Goal: Navigation & Orientation: Find specific page/section

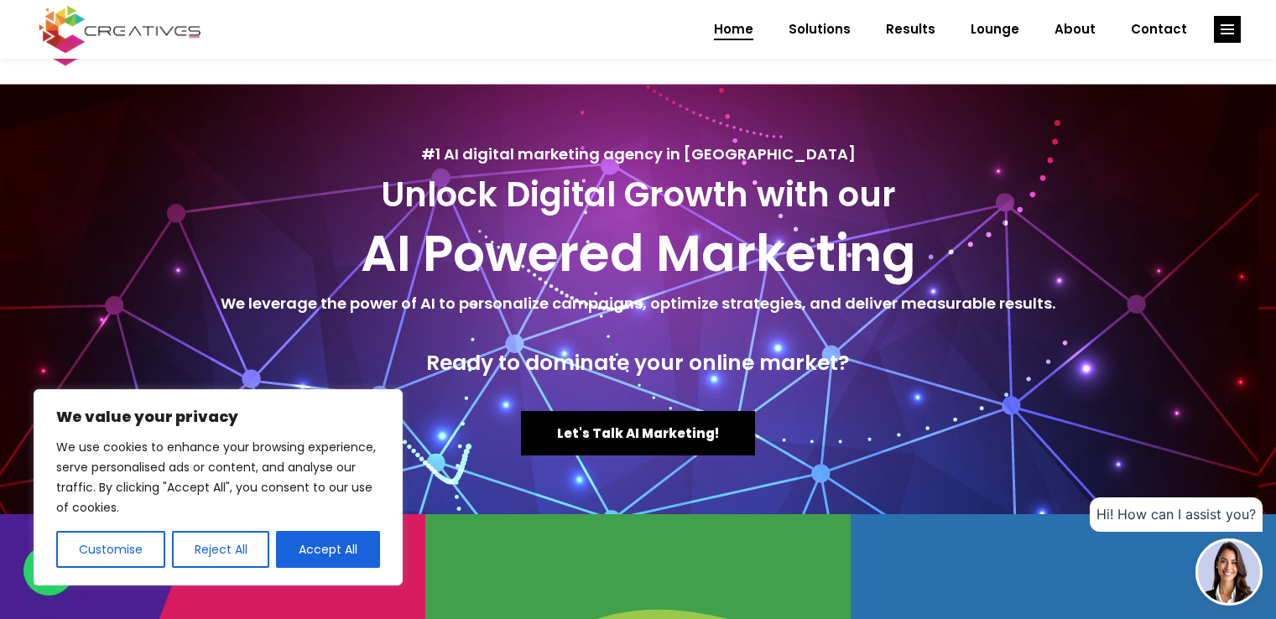
scroll to position [336, 0]
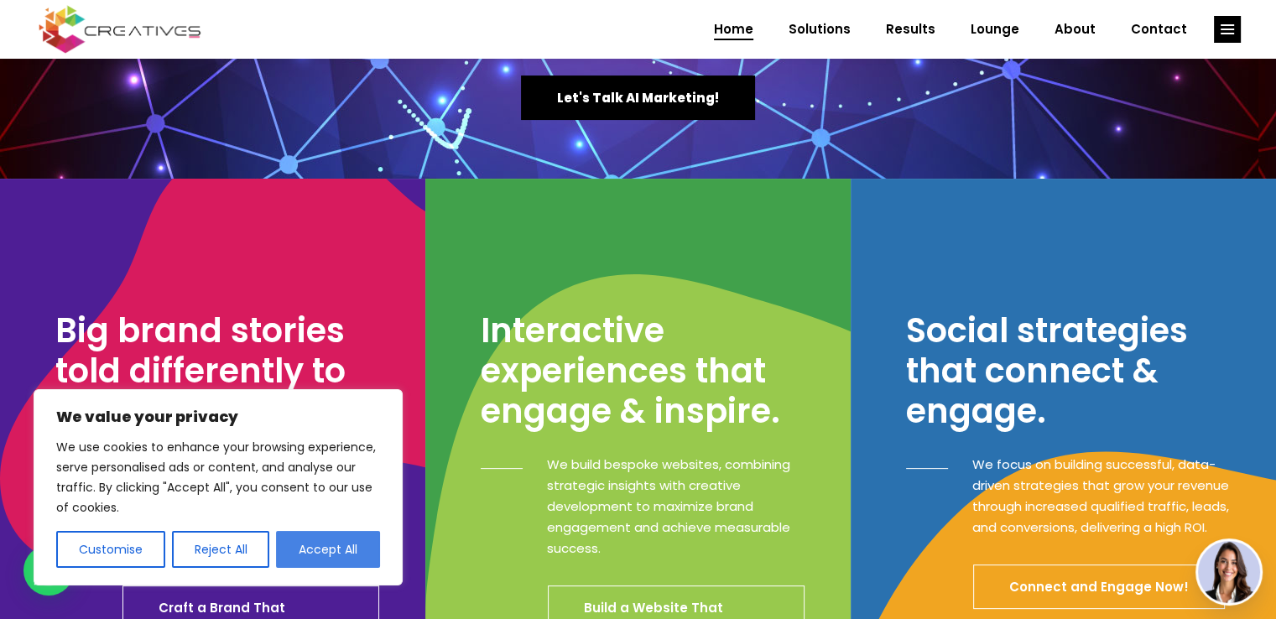
click at [319, 537] on button "Accept All" at bounding box center [328, 549] width 104 height 37
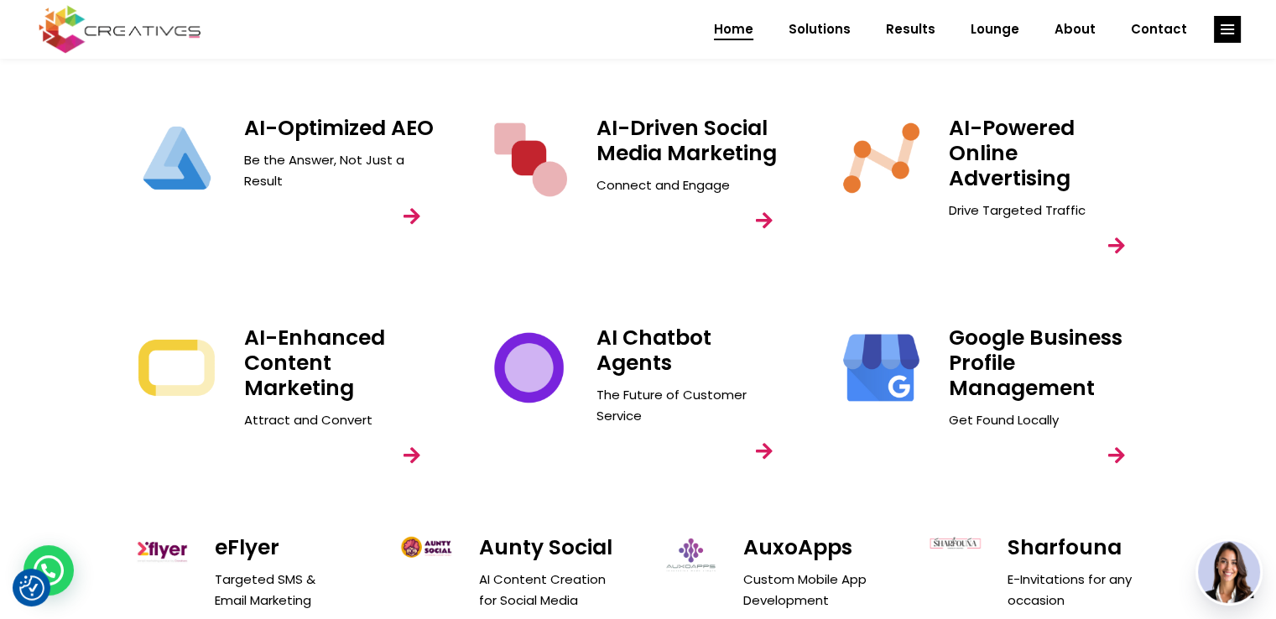
scroll to position [2383, 0]
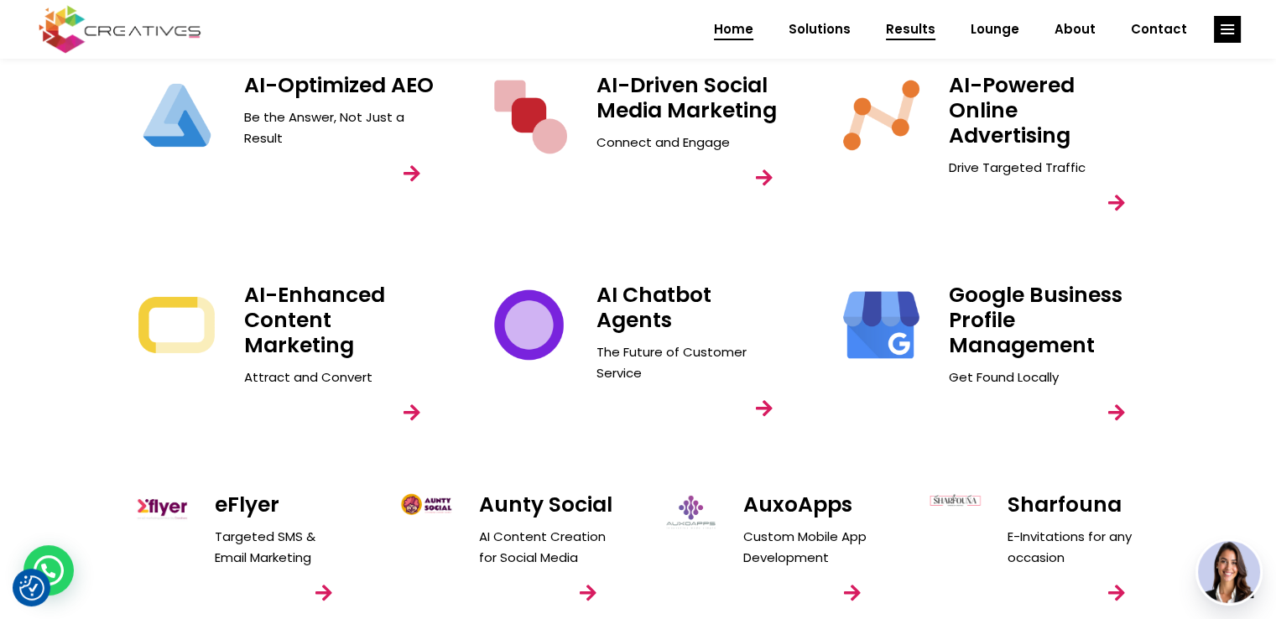
click at [916, 41] on span "Results" at bounding box center [911, 30] width 50 height 44
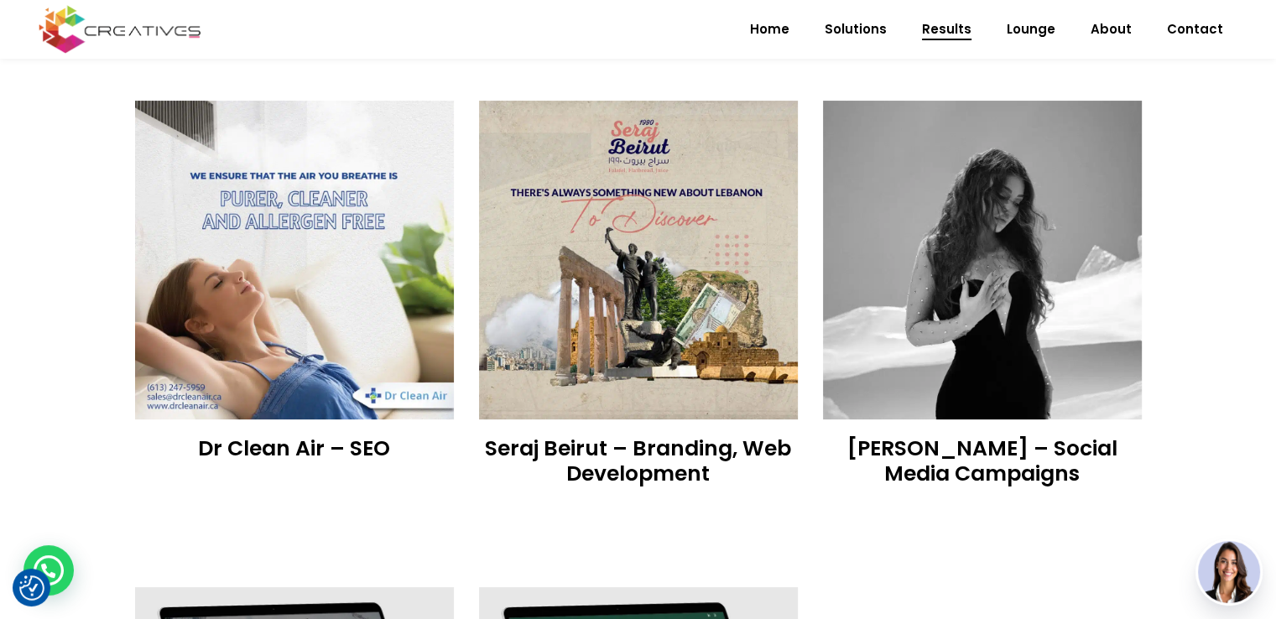
scroll to position [436, 0]
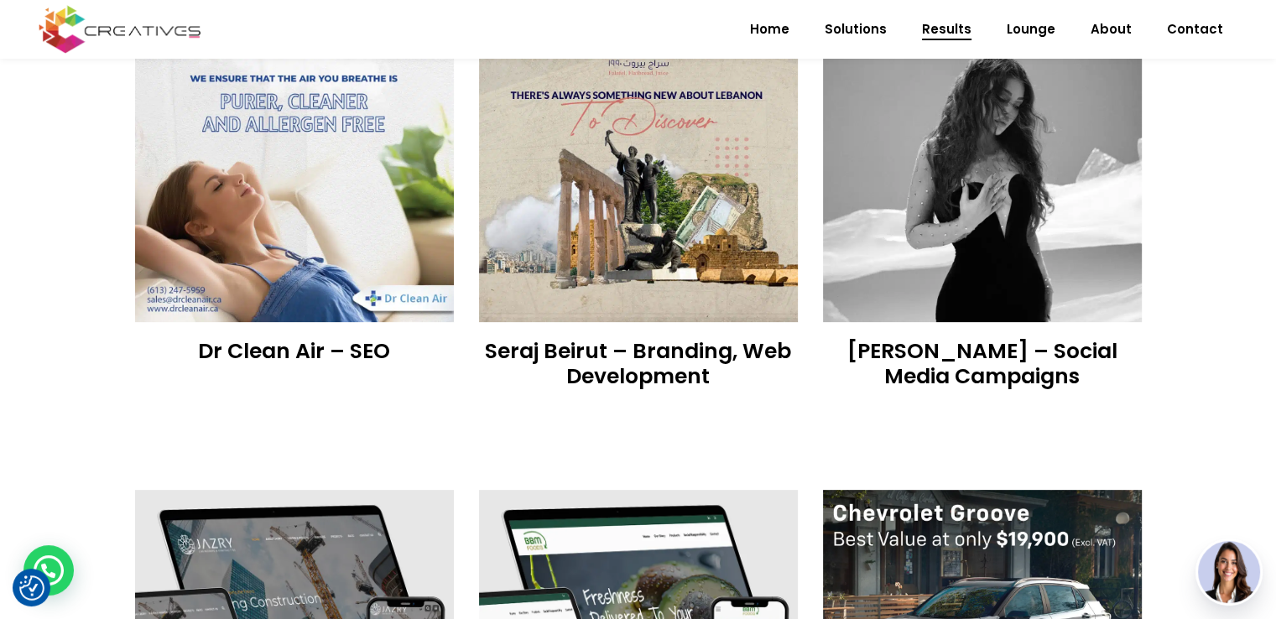
click at [672, 172] on img at bounding box center [638, 162] width 319 height 319
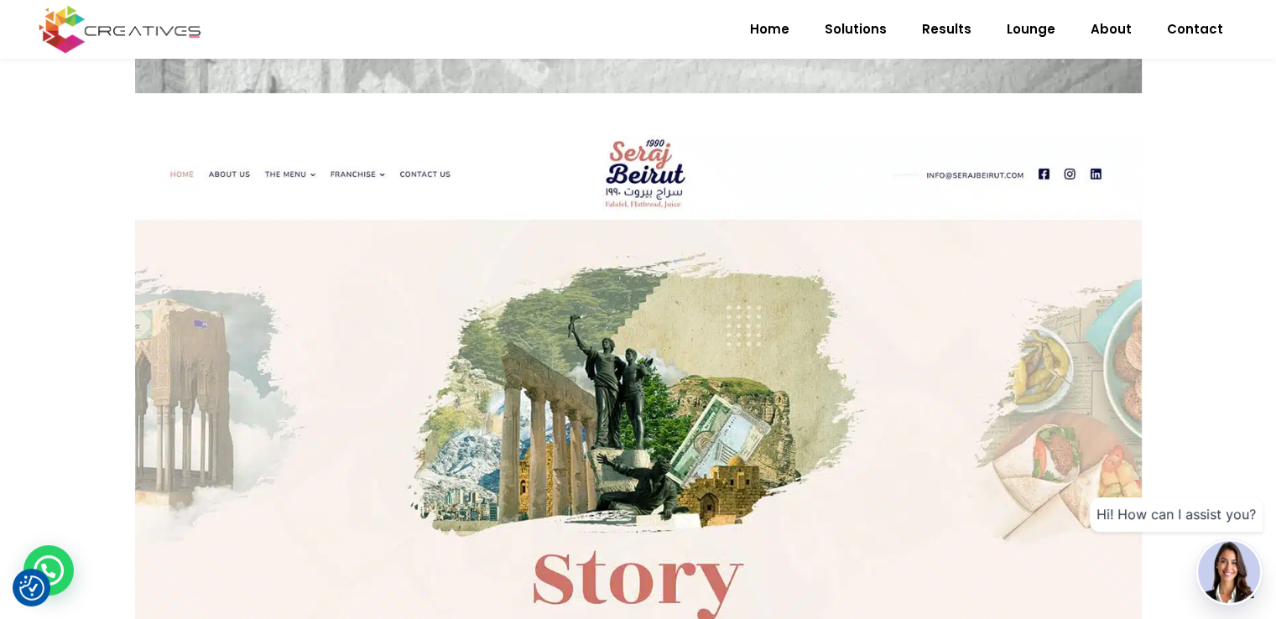
scroll to position [1208, 0]
